Goal: Information Seeking & Learning: Learn about a topic

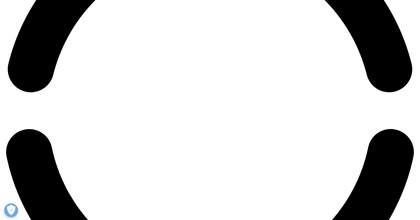
scroll to position [936, 0]
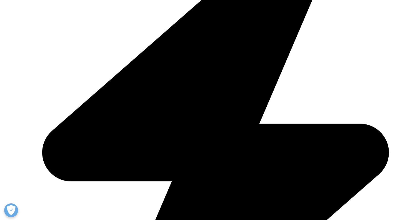
scroll to position [214, 0]
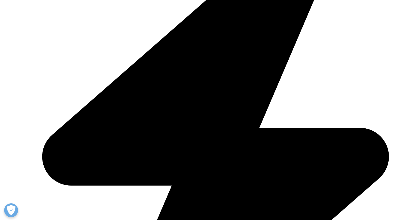
click at [141, 69] on link "What We do" at bounding box center [136, 70] width 23 height 5
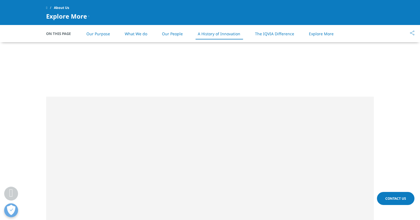
scroll to position [718, 0]
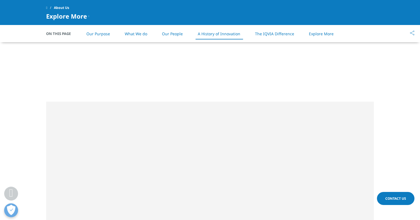
click at [104, 32] on link "Our Purpose" at bounding box center [98, 33] width 24 height 5
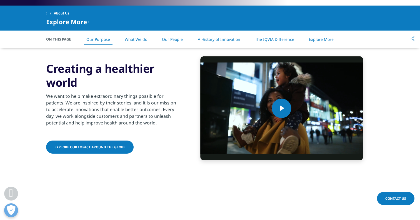
scroll to position [246, 0]
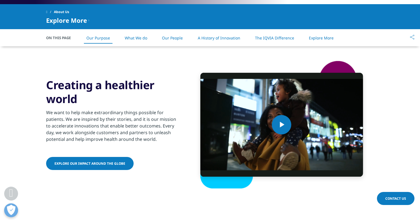
click at [97, 161] on link "Explore our impact around the globe" at bounding box center [90, 163] width 88 height 13
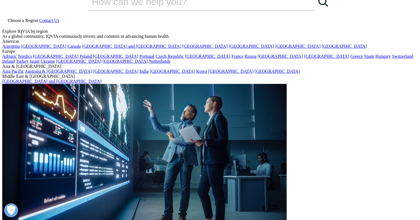
scroll to position [19, 0]
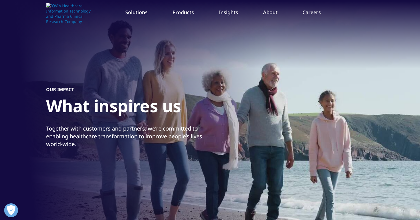
click at [124, 58] on link "Our Story" at bounding box center [162, 56] width 103 height 6
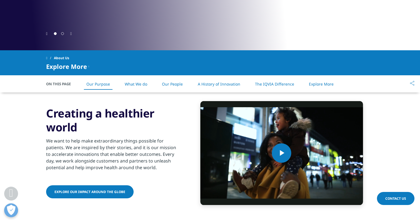
scroll to position [203, 0]
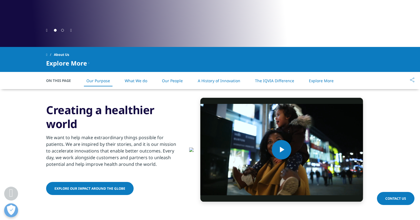
click at [137, 80] on link "What We do" at bounding box center [136, 80] width 23 height 5
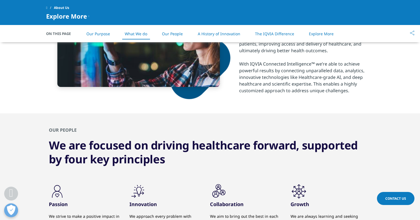
scroll to position [403, 0]
